Goal: Transaction & Acquisition: Purchase product/service

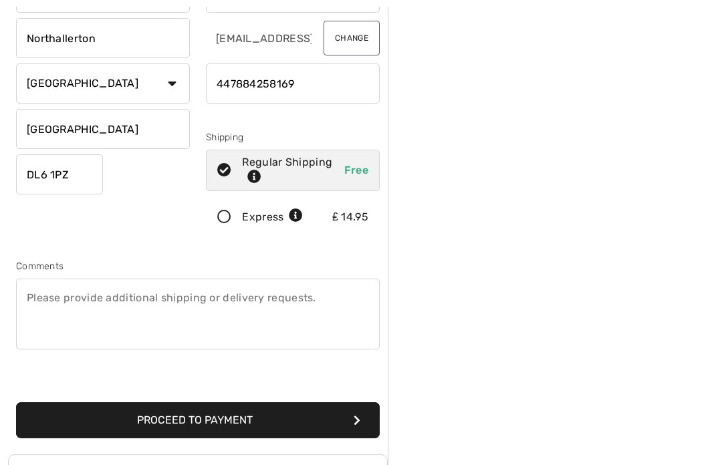
scroll to position [174, 0]
click at [350, 421] on button "Proceed to Payment" at bounding box center [198, 420] width 364 height 36
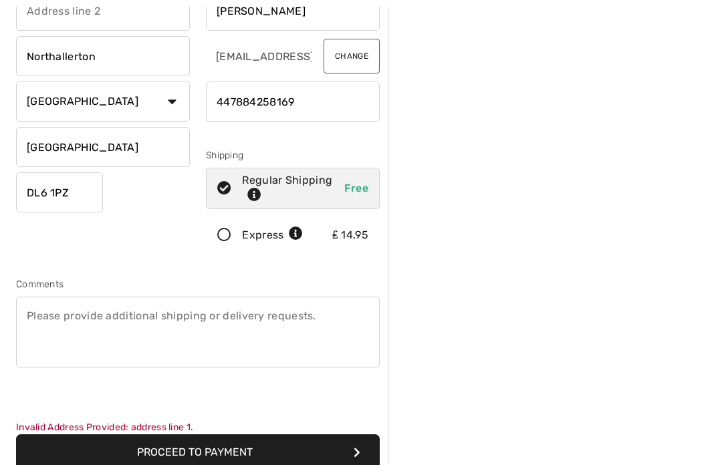
scroll to position [156, 0]
click at [363, 458] on button "Proceed to Payment" at bounding box center [198, 452] width 364 height 36
click at [176, 104] on select "Country Canada United States Afghanistan Aland Islands Albania Algeria American…" at bounding box center [103, 102] width 174 height 40
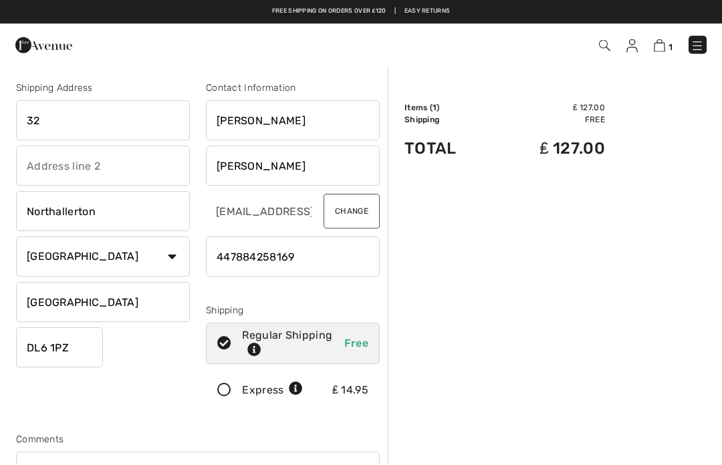
scroll to position [0, 0]
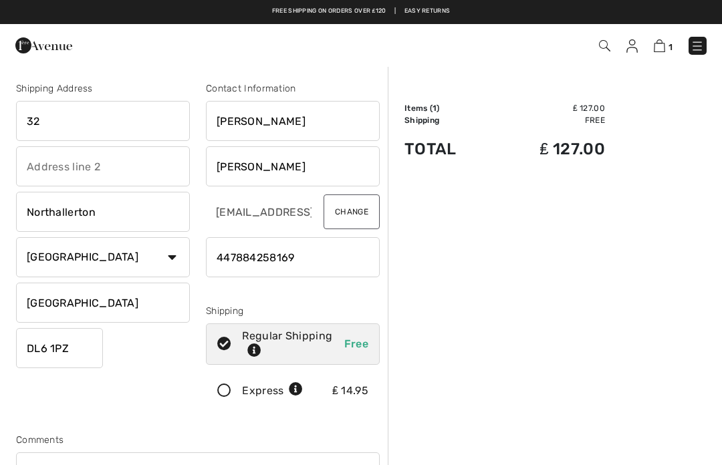
click at [117, 168] on input "text" at bounding box center [103, 166] width 174 height 40
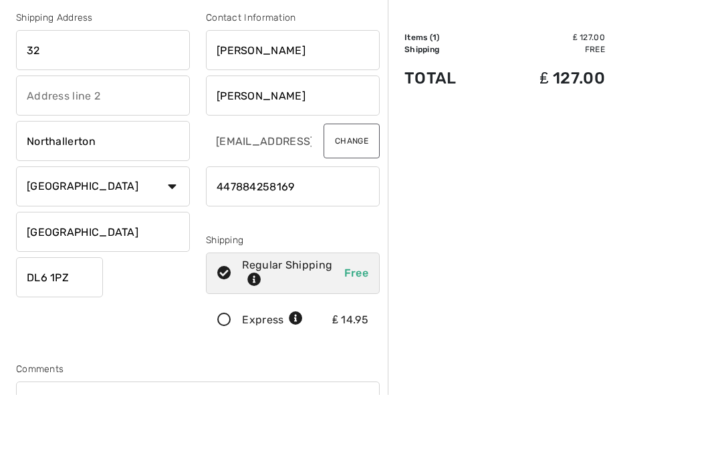
type input "Turker Lane"
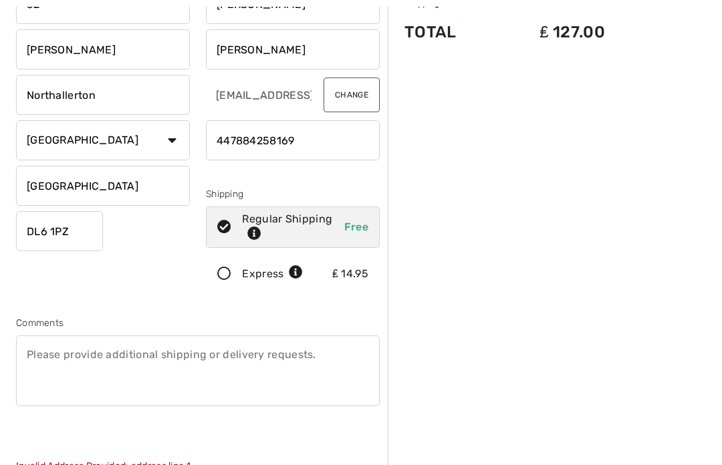
scroll to position [144, 0]
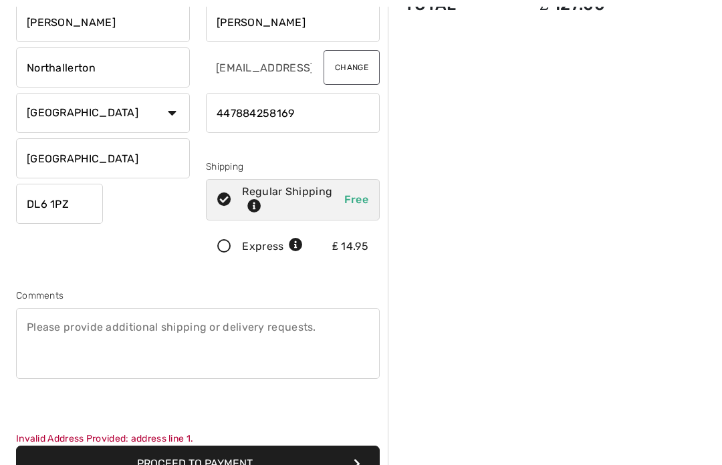
click at [356, 465] on icon "submit" at bounding box center [357, 463] width 7 height 11
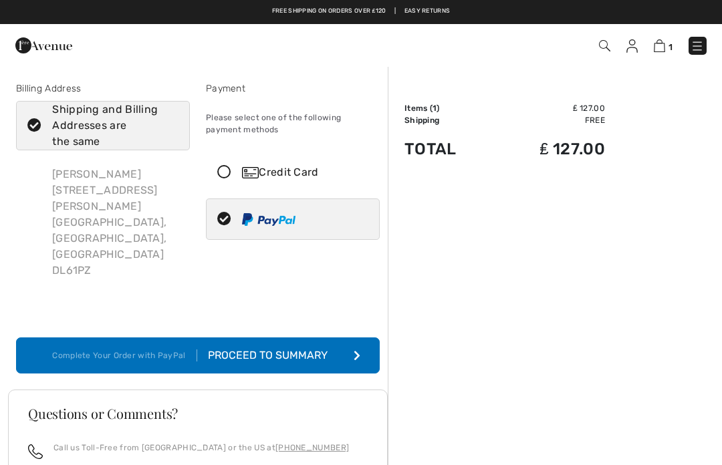
click at [281, 219] on img at bounding box center [268, 219] width 53 height 13
radio input "true"
click at [359, 350] on icon "submit" at bounding box center [357, 355] width 7 height 11
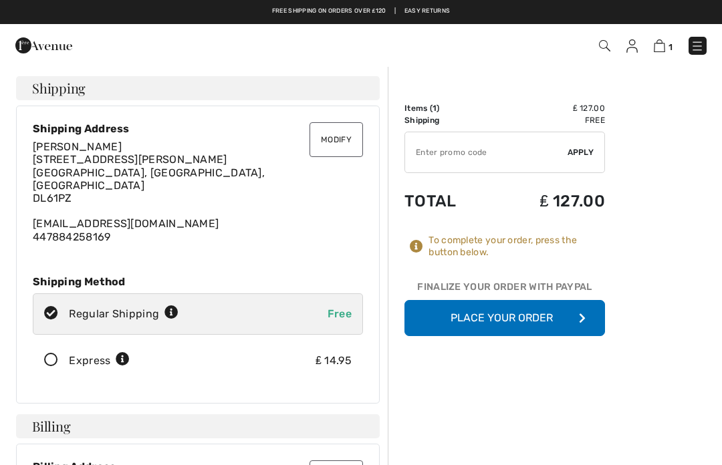
click at [515, 320] on button "Place Your Order" at bounding box center [504, 318] width 201 height 36
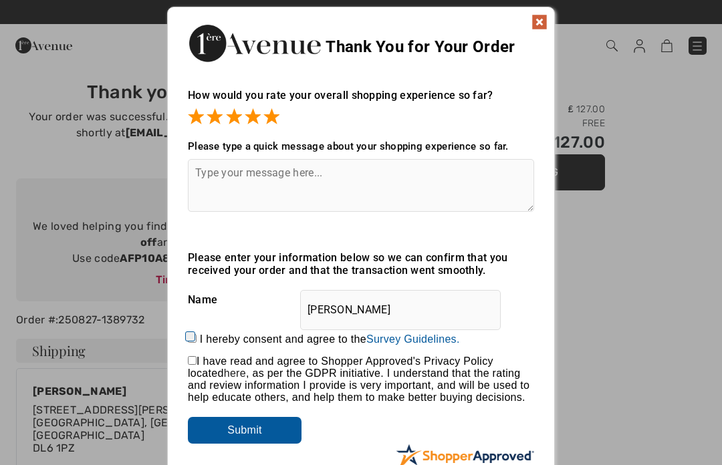
click at [289, 438] on input "Submit" at bounding box center [245, 430] width 114 height 27
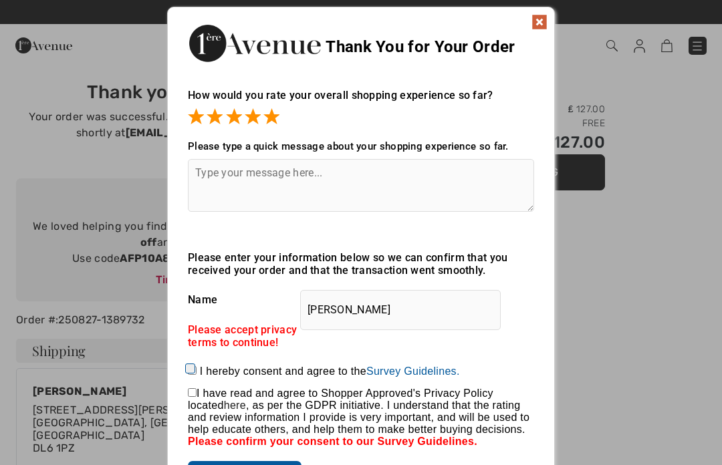
click at [541, 24] on img at bounding box center [539, 22] width 16 height 16
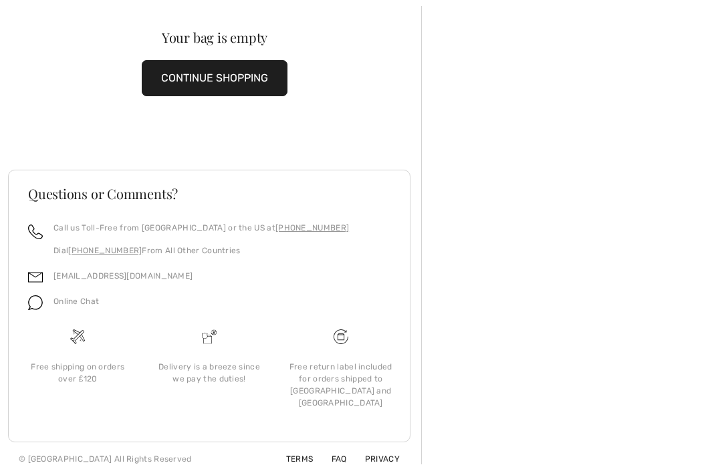
click at [254, 85] on button "CONTINUE SHOPPING" at bounding box center [215, 79] width 146 height 36
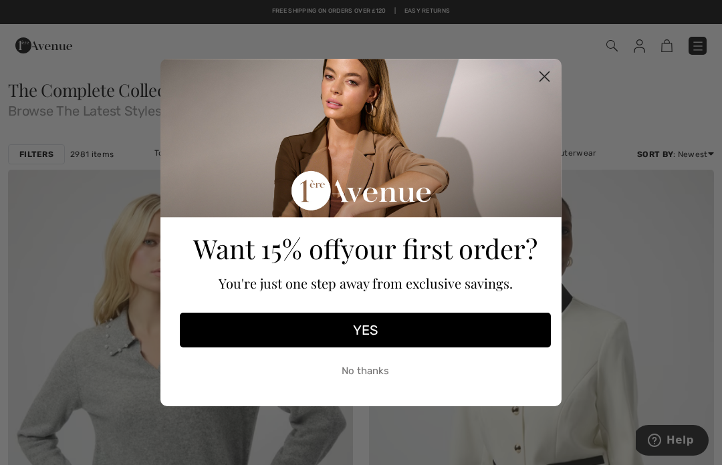
click at [549, 75] on circle "Close dialog" at bounding box center [544, 76] width 22 height 22
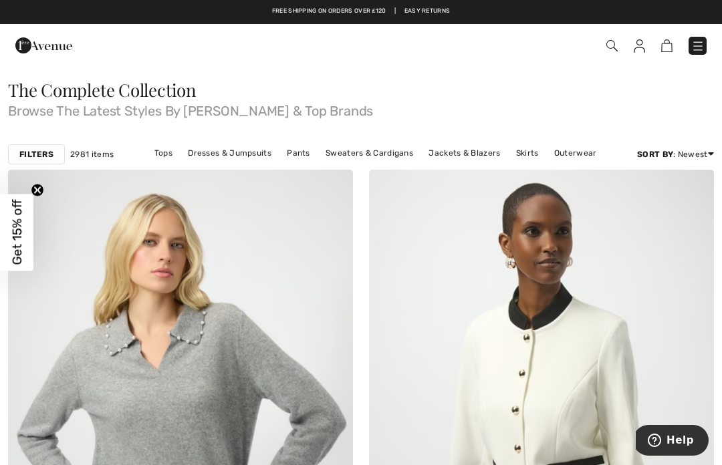
click at [53, 152] on strong "Filters" at bounding box center [36, 154] width 34 height 12
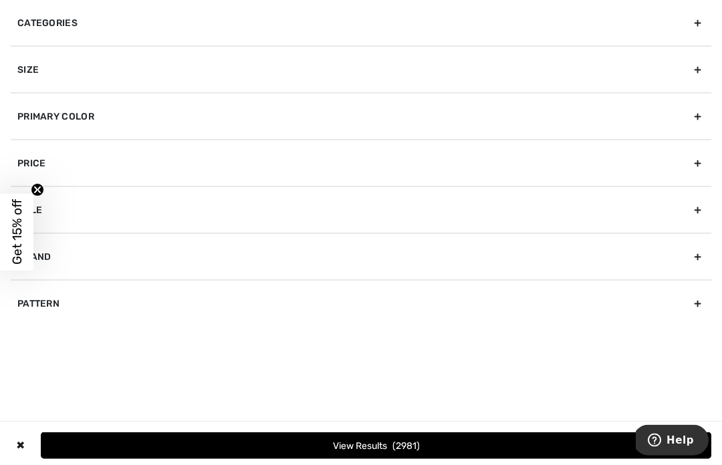
scroll to position [110, 0]
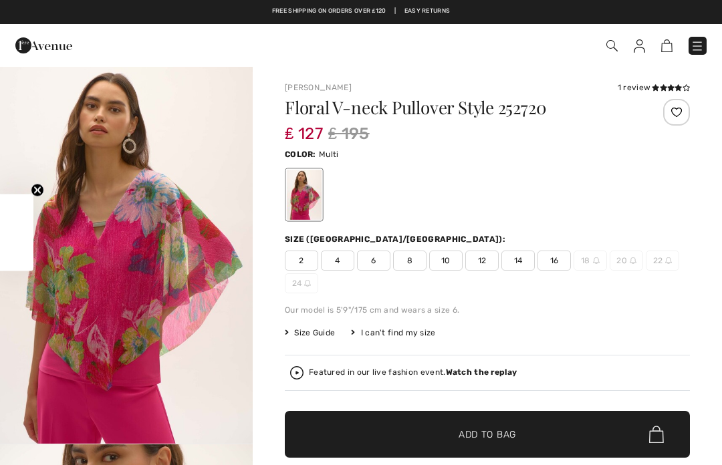
checkbox input "true"
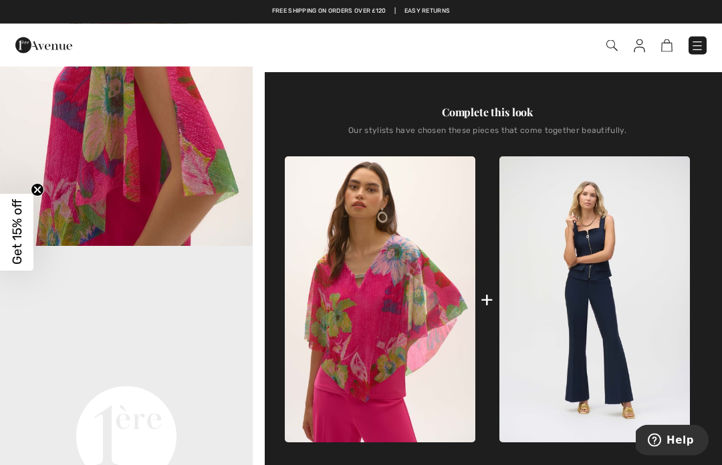
scroll to position [401, 0]
